Goal: Navigation & Orientation: Find specific page/section

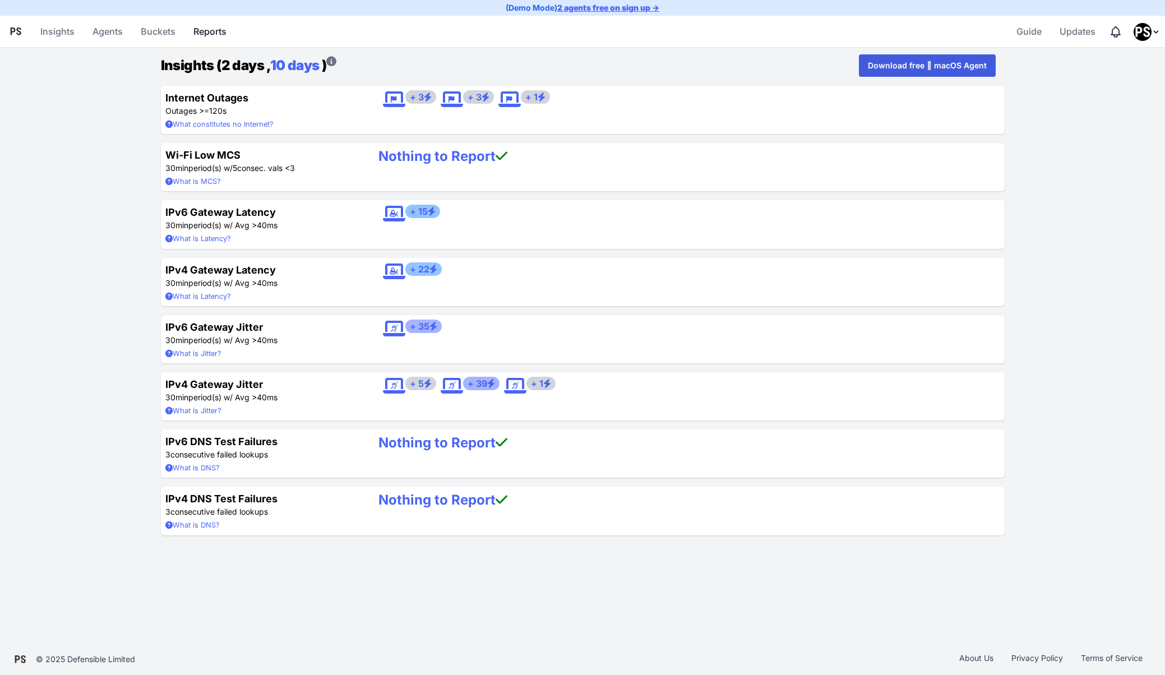
click at [219, 24] on link "Reports" at bounding box center [210, 31] width 42 height 27
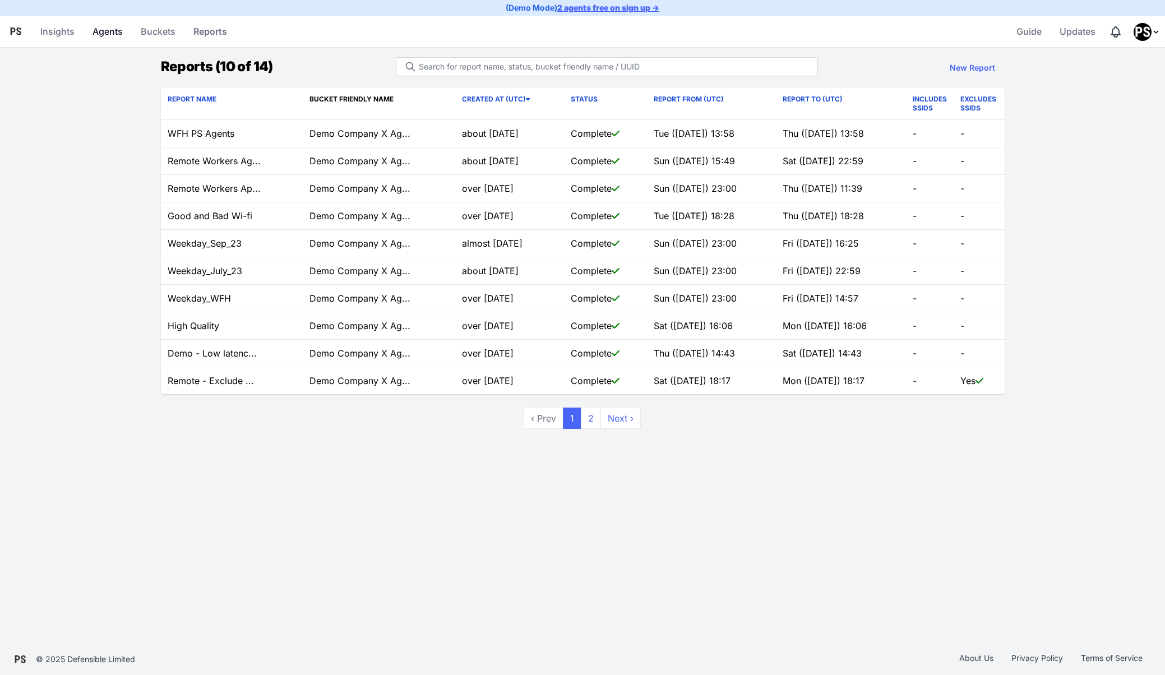
click at [113, 39] on link "Agents" at bounding box center [107, 31] width 39 height 27
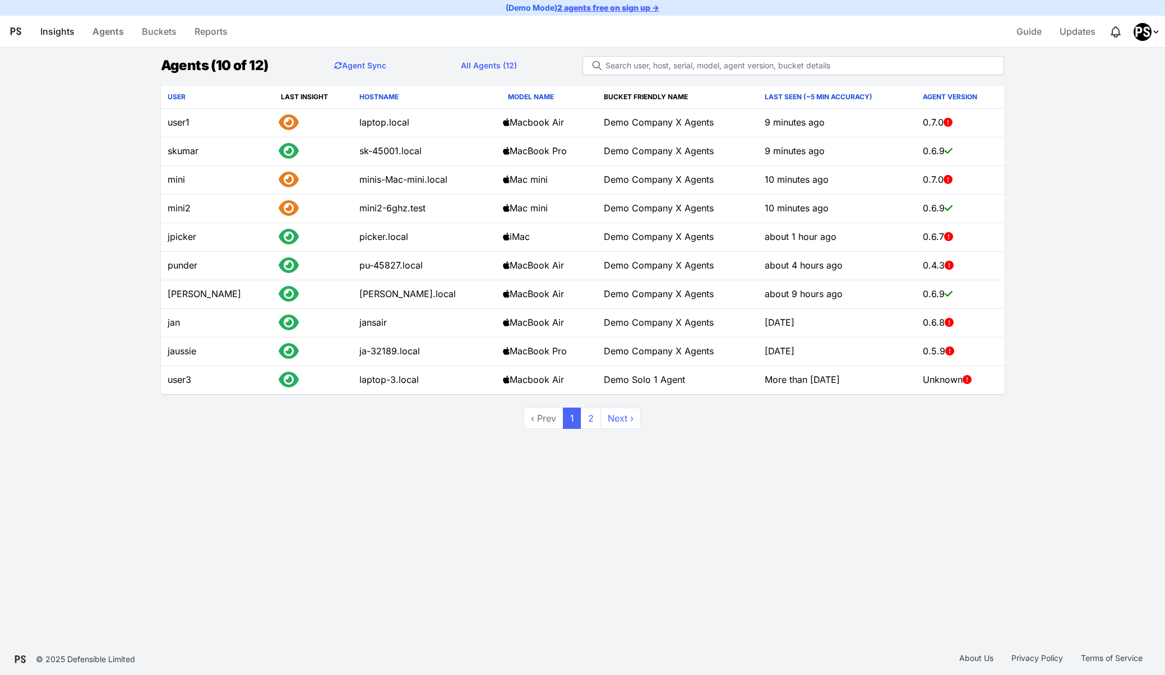
click at [58, 34] on link "Insights" at bounding box center [57, 31] width 43 height 27
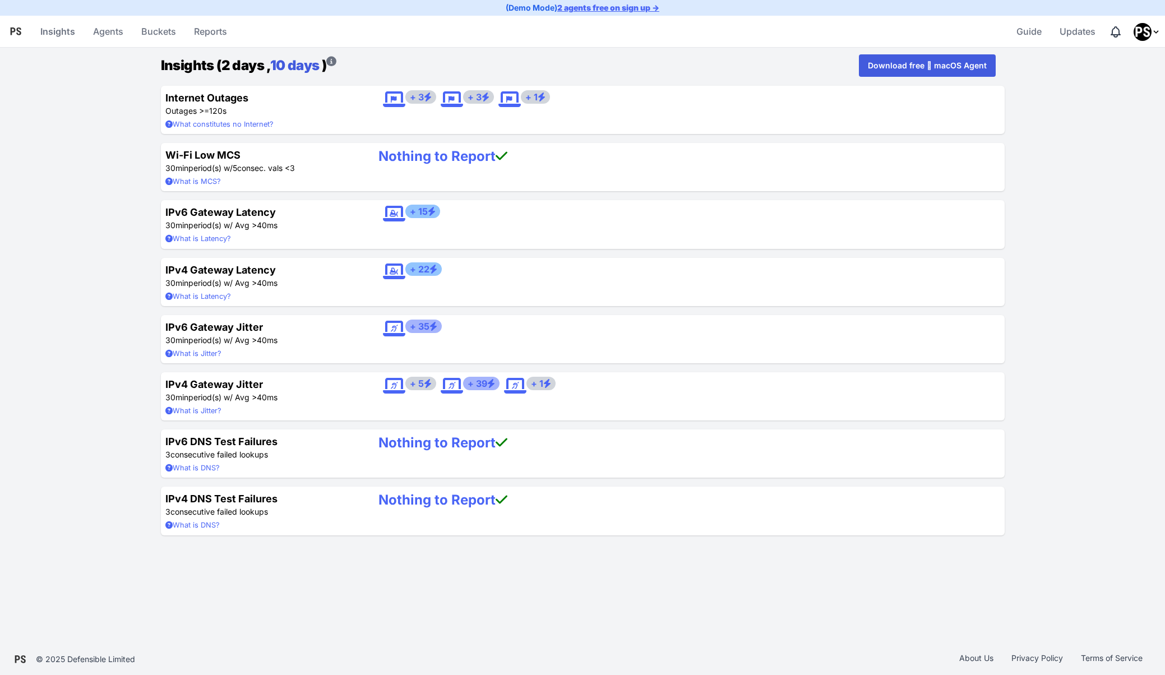
click at [289, 61] on link "10 days" at bounding box center [294, 65] width 49 height 16
